Goal: Transaction & Acquisition: Download file/media

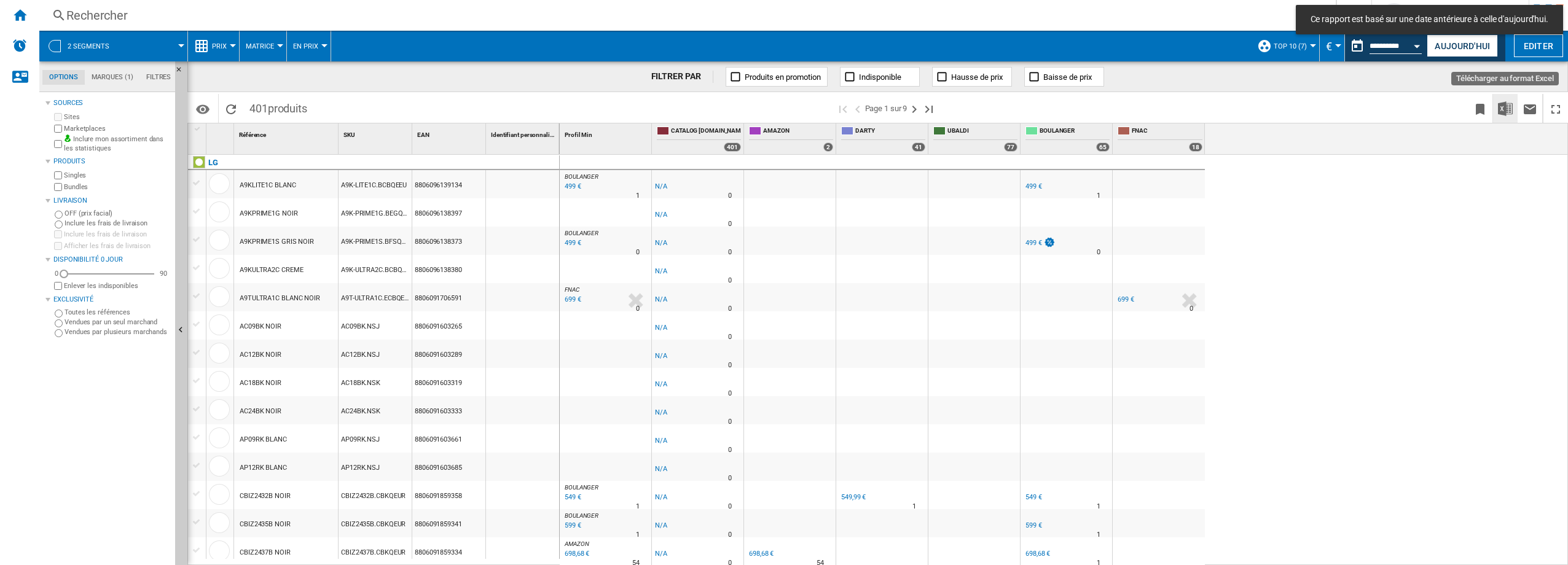
click at [1498, 108] on button "Télécharger au format Excel" at bounding box center [1505, 108] width 24 height 29
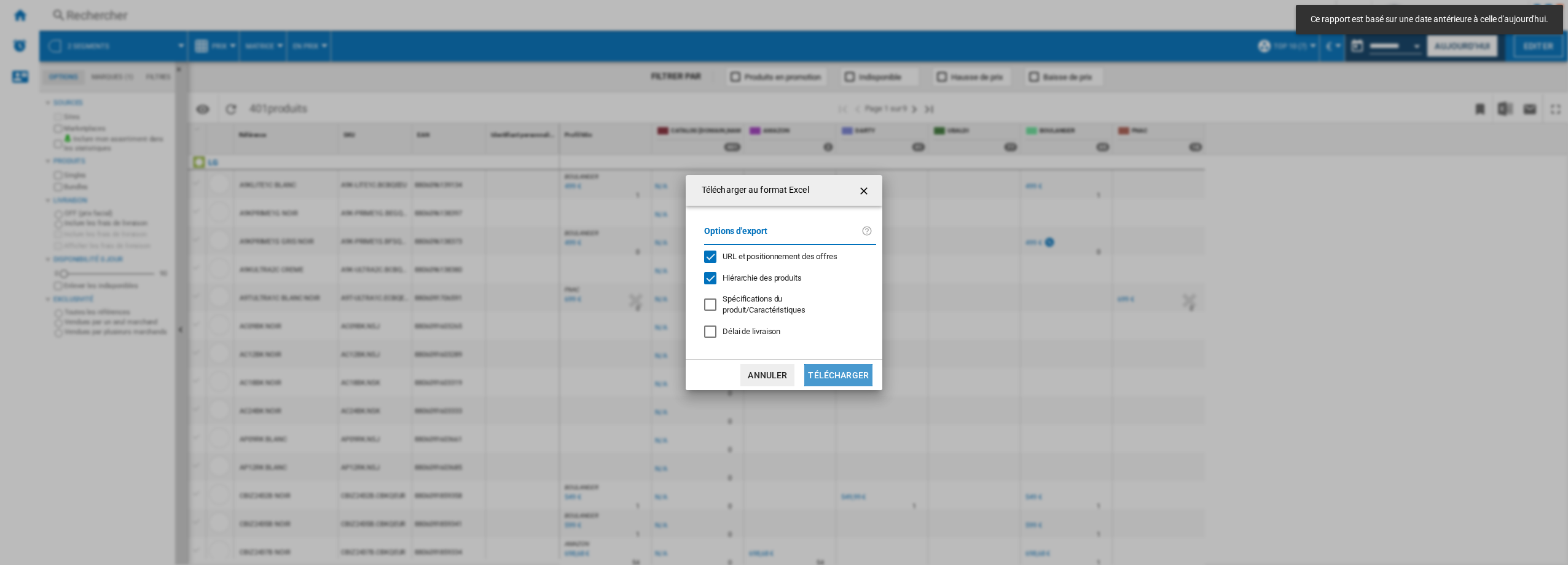
drag, startPoint x: 851, startPoint y: 373, endPoint x: 771, endPoint y: 359, distance: 81.2
click at [851, 373] on button "Télécharger" at bounding box center [838, 376] width 68 height 22
